Goal: Task Accomplishment & Management: Manage account settings

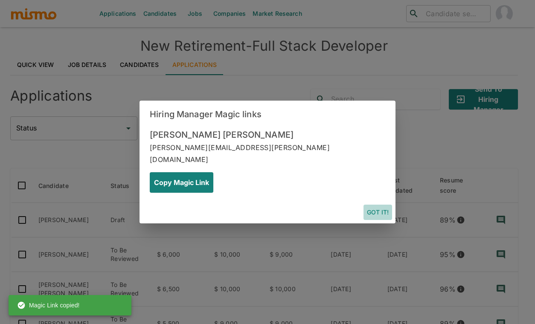
click at [378, 205] on button "Got it!" at bounding box center [377, 213] width 29 height 16
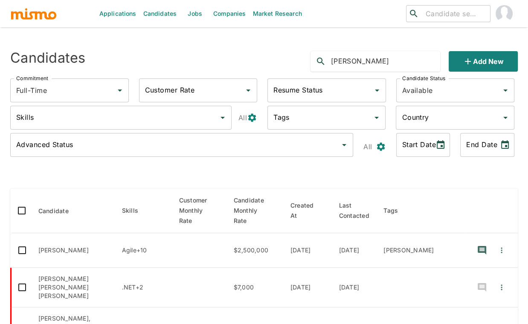
drag, startPoint x: 351, startPoint y: 61, endPoint x: 306, endPoint y: 61, distance: 45.2
click at [306, 61] on div "rafael Add new" at bounding box center [411, 57] width 215 height 27
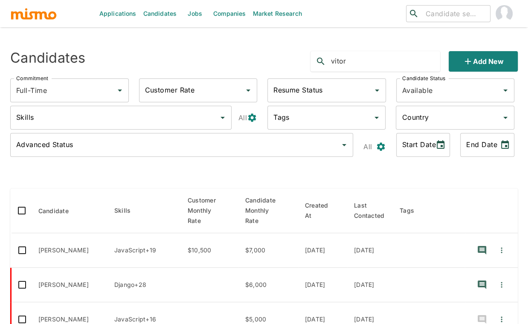
type input "vitor"
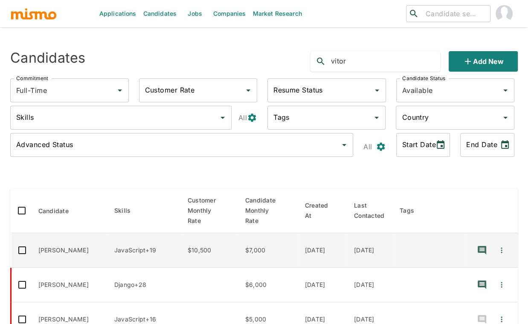
click at [64, 234] on td "Vitor Bittencourt" at bounding box center [70, 250] width 76 height 35
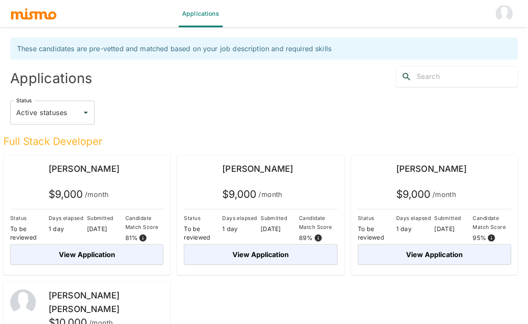
click at [494, 18] on button "account of current user" at bounding box center [504, 13] width 27 height 27
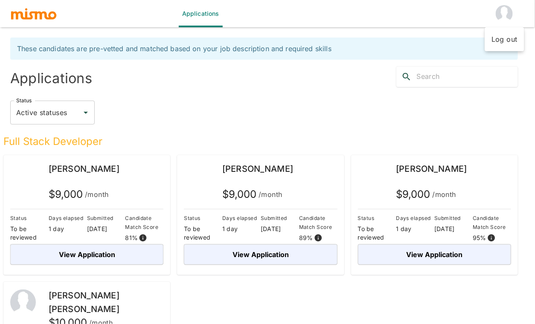
click at [497, 40] on li "Log out" at bounding box center [505, 39] width 40 height 17
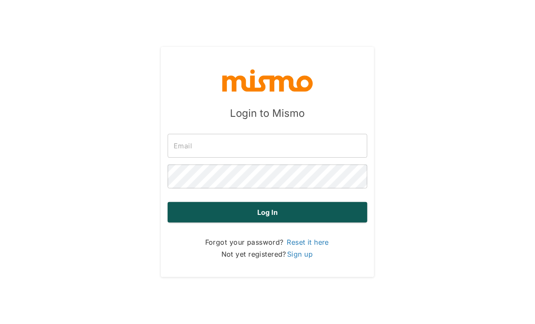
type input "[PERSON_NAME][EMAIL_ADDRESS][DOMAIN_NAME]"
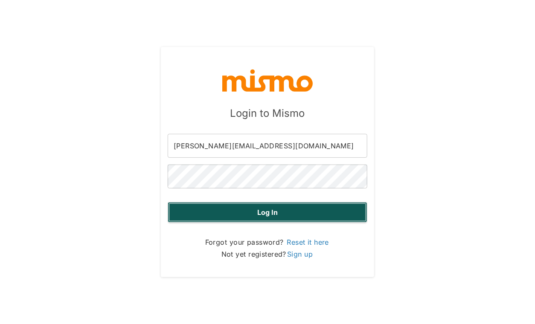
click at [266, 215] on button "Log in" at bounding box center [268, 212] width 200 height 20
